Goal: Information Seeking & Learning: Learn about a topic

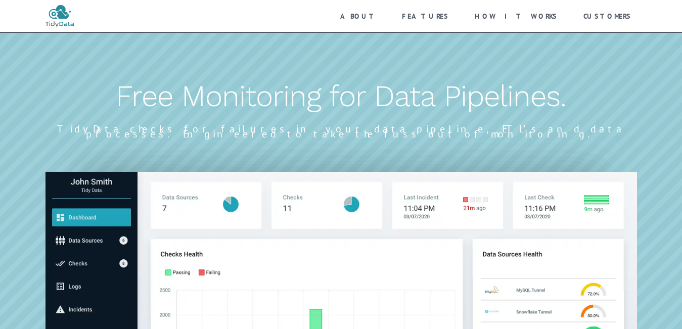
click at [604, 94] on h1 "Free Monitoring for Data Pipelines." at bounding box center [340, 96] width 591 height 61
click at [389, 15] on link "About" at bounding box center [358, 16] width 62 height 22
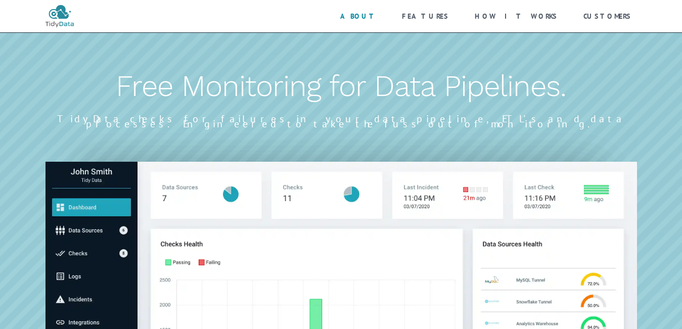
scroll to position [459, 0]
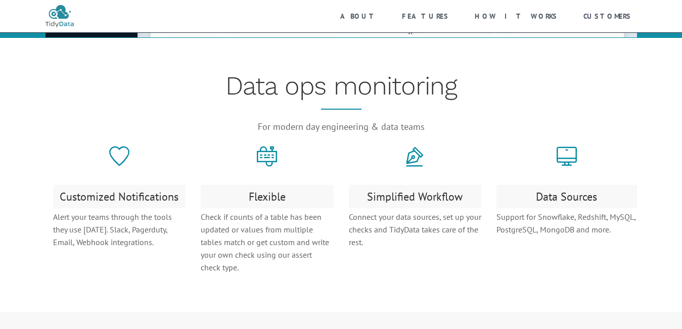
click at [186, 99] on div "Data ops monitoring For modern day engineering & data teams" at bounding box center [340, 111] width 591 height 71
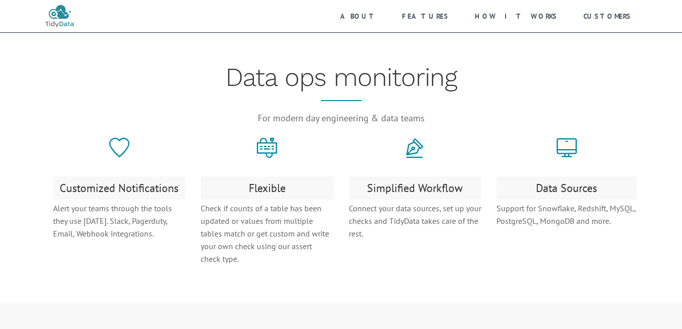
scroll to position [430, 0]
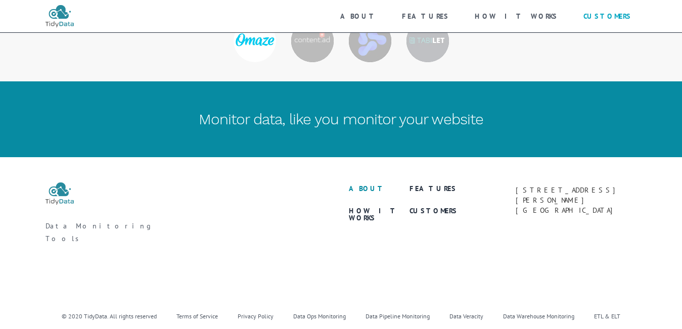
click at [359, 185] on link "About" at bounding box center [367, 188] width 36 height 7
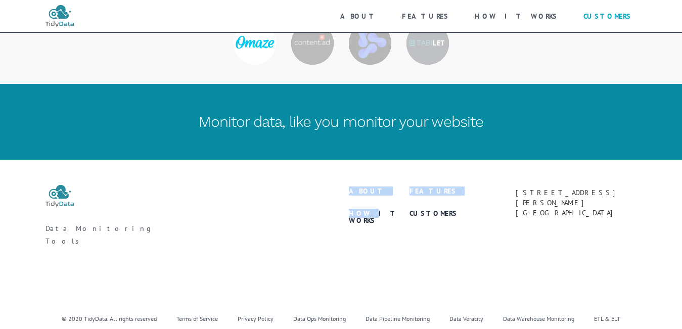
click at [360, 185] on div "About Features How It Works Customers [STREET_ADDRESS][PERSON_NAME]" at bounding box center [493, 212] width 288 height 54
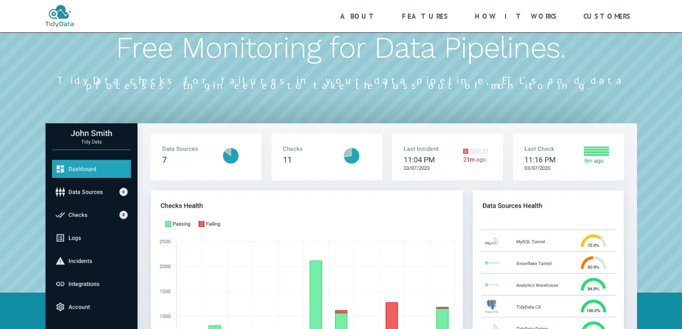
scroll to position [0, 0]
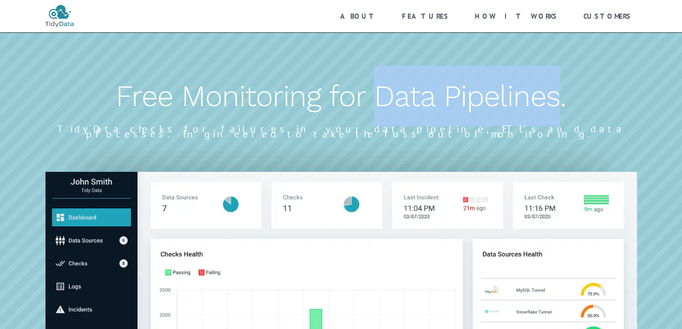
copy h1 "Data Pipelines"
drag, startPoint x: 376, startPoint y: 94, endPoint x: 556, endPoint y: 99, distance: 180.0
click at [556, 99] on h1 "Free Monitoring for Data Pipelines." at bounding box center [340, 96] width 591 height 61
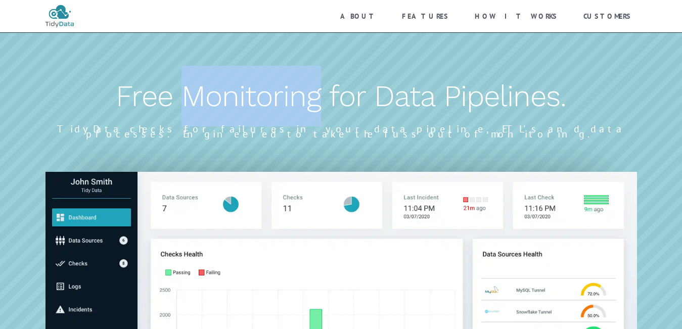
copy h1 "Monitoring"
drag, startPoint x: 184, startPoint y: 93, endPoint x: 167, endPoint y: 54, distance: 43.0
click at [317, 94] on h1 "Free Monitoring for Data Pipelines." at bounding box center [340, 96] width 591 height 61
